Goal: Task Accomplishment & Management: Use online tool/utility

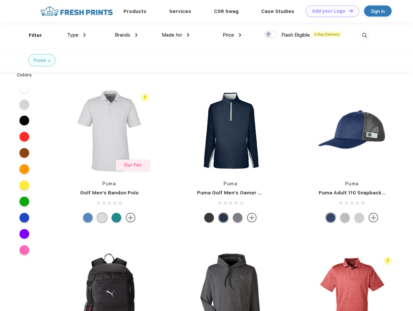
scroll to position [0, 0]
click at [330, 11] on link "Add your Logo Design Tool" at bounding box center [332, 11] width 53 height 11
click at [0, 0] on div "Design Tool" at bounding box center [0, 0] width 0 height 0
click at [348, 11] on link "Add your Logo Design Tool" at bounding box center [332, 11] width 53 height 11
click at [31, 35] on div "Filter" at bounding box center [35, 35] width 13 height 7
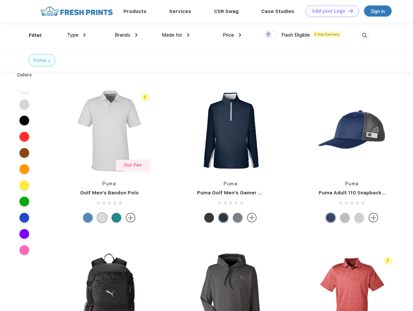
click at [76, 35] on span "Type" at bounding box center [72, 35] width 11 height 6
click at [126, 35] on span "Brands" at bounding box center [123, 35] width 16 height 6
click at [176, 35] on span "Made for" at bounding box center [172, 35] width 20 height 6
click at [232, 35] on span "Price" at bounding box center [228, 35] width 11 height 6
click at [271, 35] on div at bounding box center [270, 34] width 13 height 7
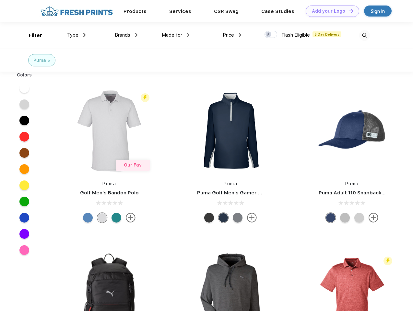
click at [269, 35] on input "checkbox" at bounding box center [266, 32] width 4 height 4
click at [364, 35] on img at bounding box center [364, 35] width 11 height 11
